Goal: Information Seeking & Learning: Learn about a topic

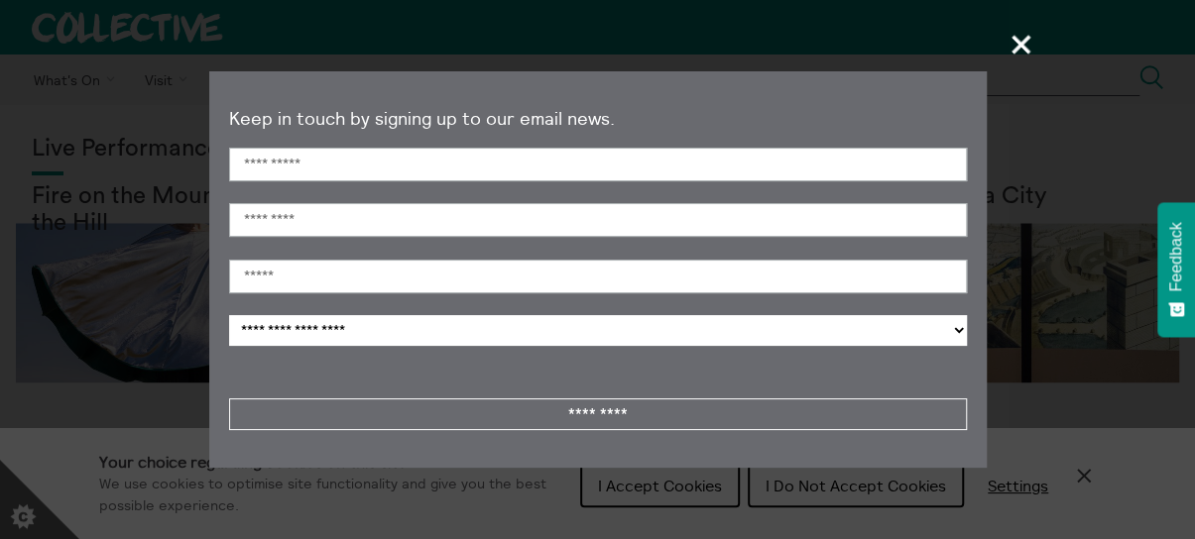
click at [1018, 47] on span "+" at bounding box center [1022, 44] width 59 height 59
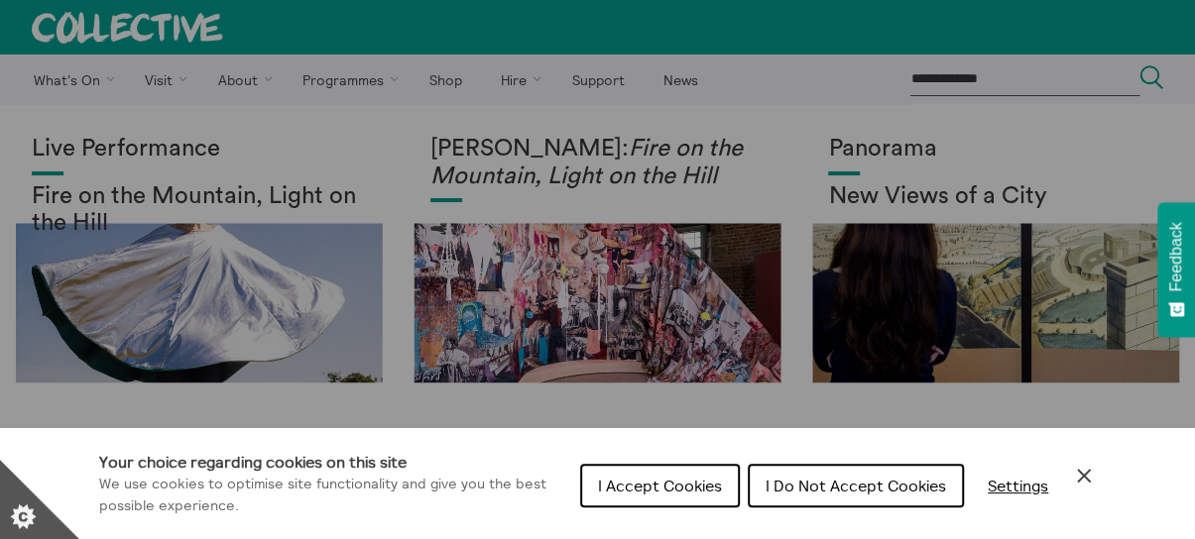
click at [302, 301] on div "Cookie preferences" at bounding box center [597, 269] width 1195 height 539
click at [819, 491] on span "I Do Not Accept Cookies" at bounding box center [856, 486] width 180 height 20
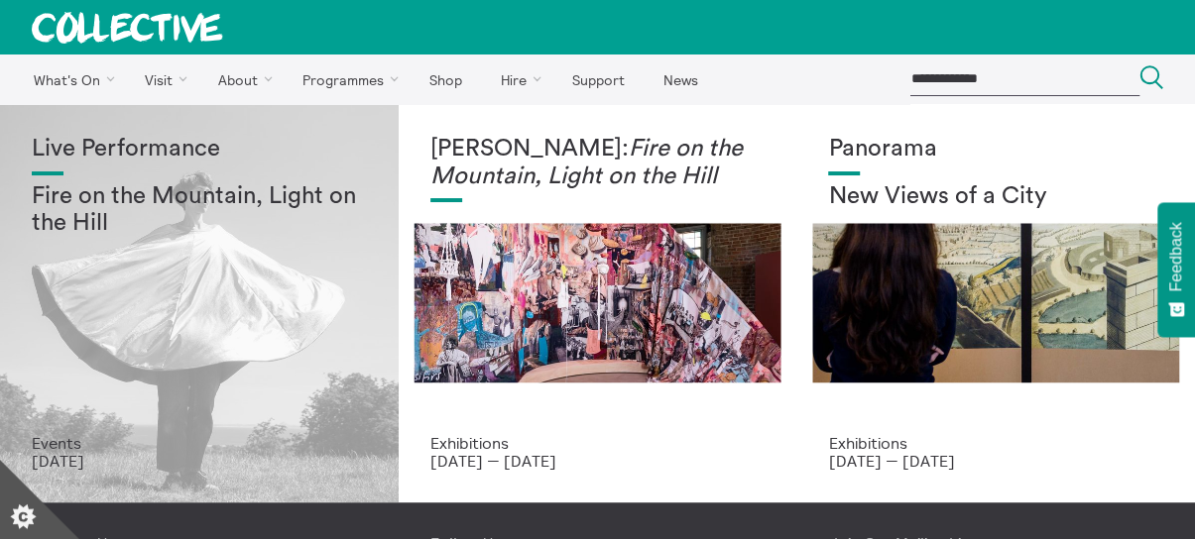
click at [309, 318] on div "Live Performance Fire on the Mountain, Light on the Hill" at bounding box center [199, 285] width 335 height 298
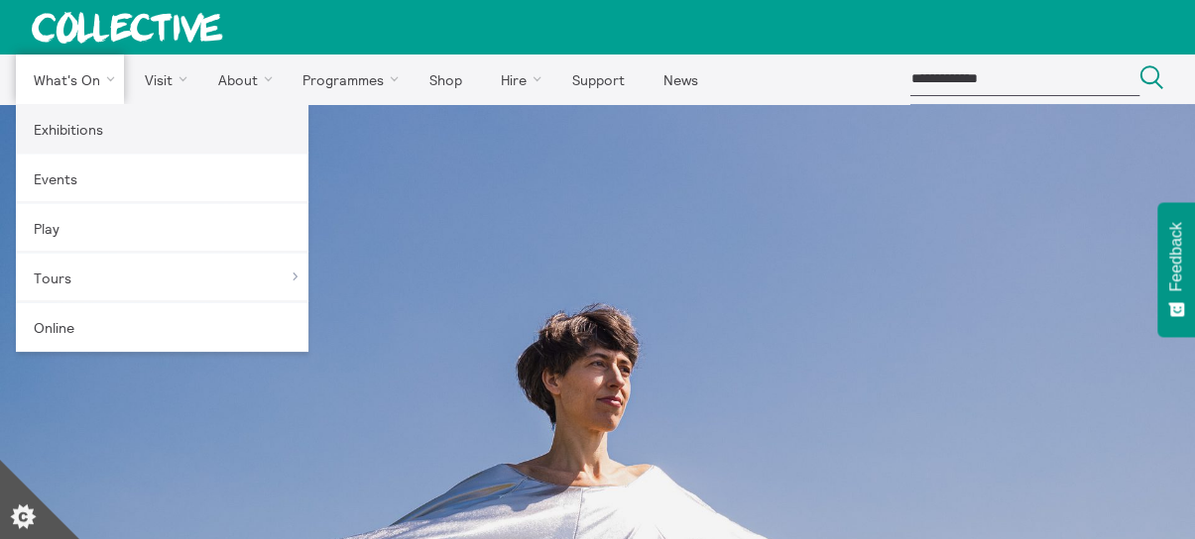
click at [81, 129] on link "Exhibitions" at bounding box center [162, 129] width 293 height 50
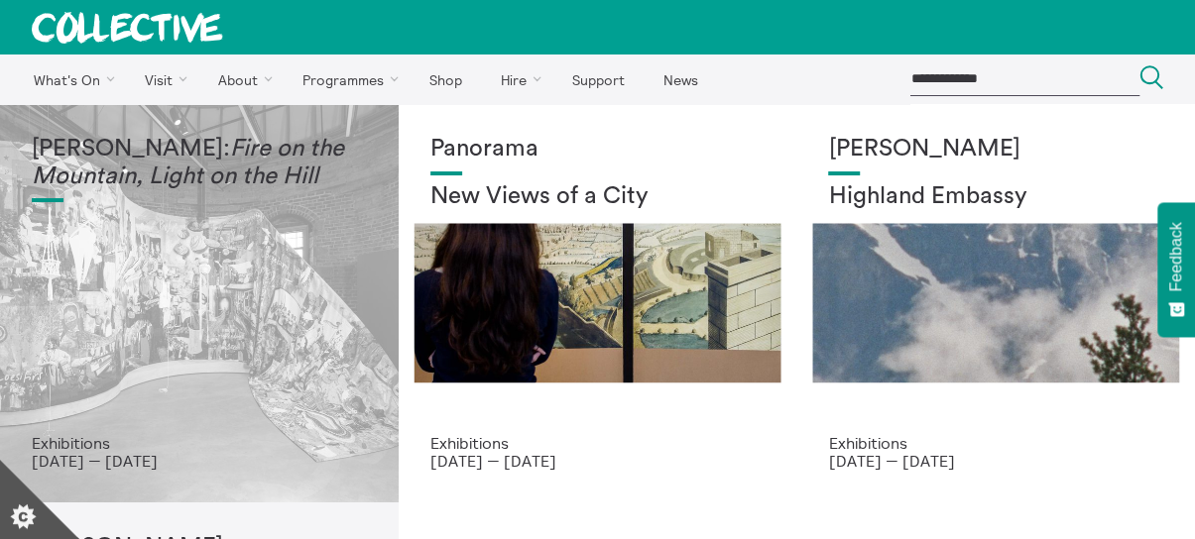
click at [284, 256] on div "Mercedes Azpilicueta: Fire on the Mountain, Light on the Hill" at bounding box center [199, 285] width 335 height 298
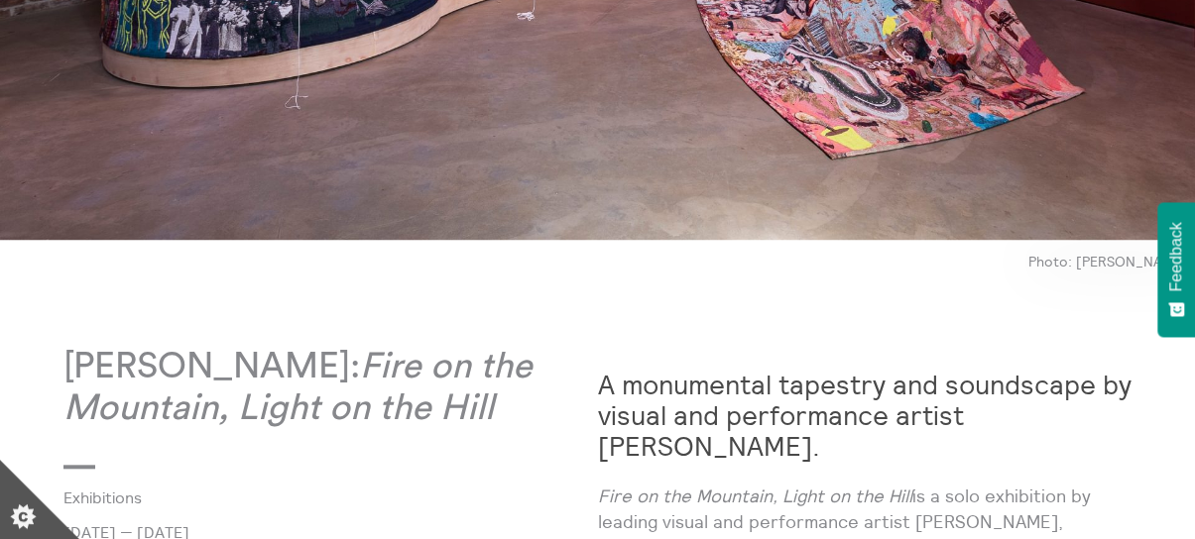
scroll to position [826, 0]
